Goal: Transaction & Acquisition: Obtain resource

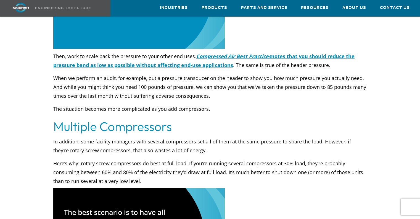
scroll to position [1155, 0]
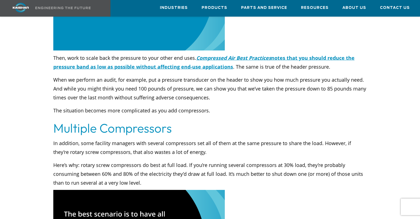
click at [292, 141] on p "In addition, some facility managers with several compressors set all of them at…" at bounding box center [210, 147] width 314 height 18
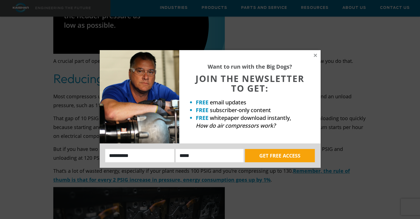
scroll to position [777, 0]
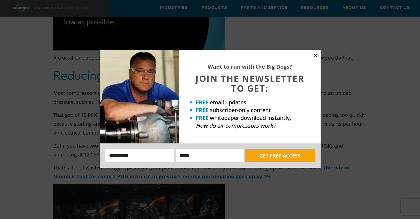
click at [316, 57] on icon at bounding box center [315, 55] width 5 height 5
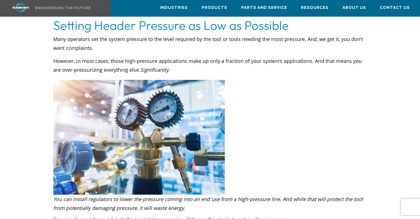
scroll to position [309, 0]
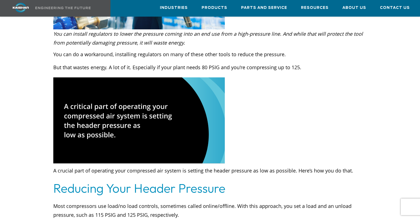
scroll to position [671, 0]
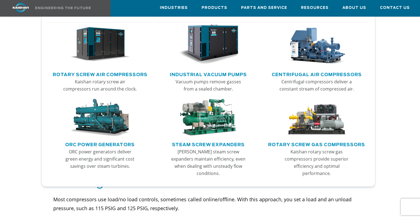
click at [98, 47] on img "Main menu" at bounding box center [100, 44] width 60 height 40
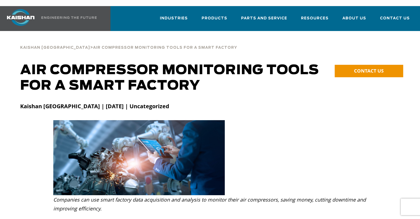
scroll to position [32, 0]
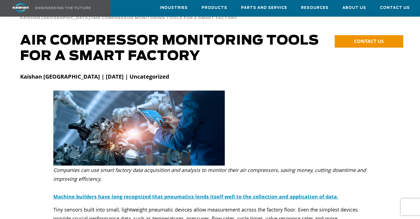
click at [404, 19] on html "Industries Aerospace Agriculture Amusement Parks Aquaculture Automotive Aviatio…" at bounding box center [210, 77] width 420 height 219
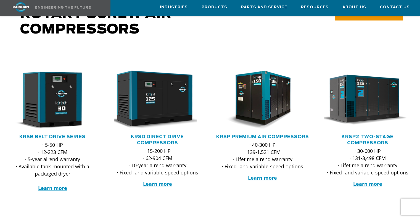
scroll to position [73, 0]
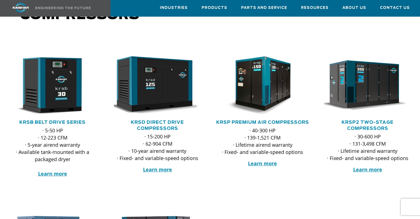
click at [420, 30] on html "Industries Aerospace Agriculture Amusement Parks Aquaculture Automotive Aviatio…" at bounding box center [210, 36] width 420 height 219
click at [157, 120] on link "KRSD Direct Drive Compressors" at bounding box center [157, 125] width 53 height 11
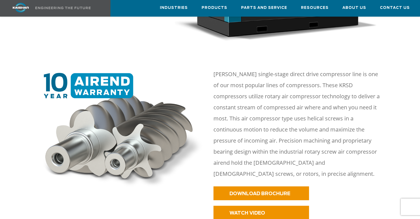
scroll to position [208, 0]
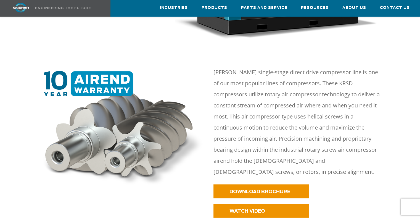
drag, startPoint x: 422, startPoint y: 14, endPoint x: 415, endPoint y: 36, distance: 23.4
click at [255, 189] on span "DOWNLOAD BROCHURE" at bounding box center [253, 191] width 61 height 5
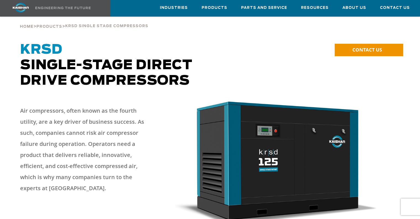
scroll to position [0, 0]
